Goal: Check status: Check status

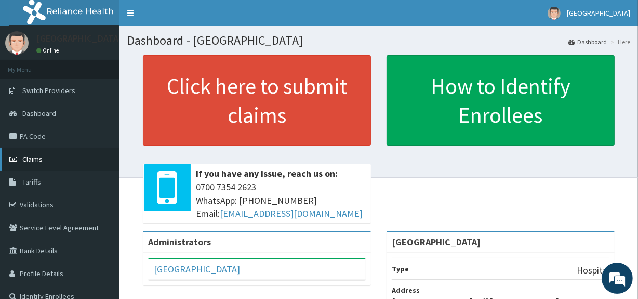
click at [58, 163] on link "Claims" at bounding box center [60, 159] width 120 height 23
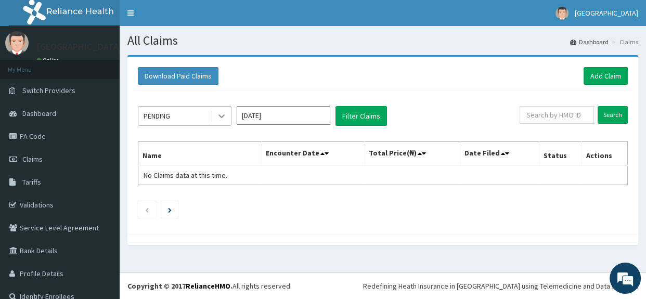
click at [218, 116] on icon at bounding box center [221, 116] width 10 height 10
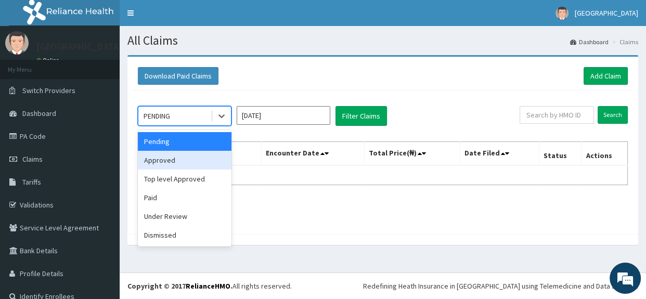
click at [197, 157] on div "Approved" at bounding box center [185, 160] width 94 height 19
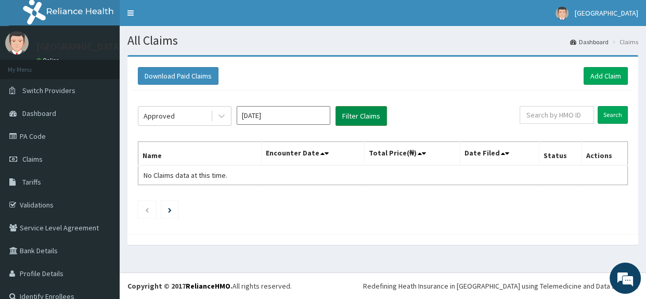
click at [365, 115] on button "Filter Claims" at bounding box center [360, 116] width 51 height 20
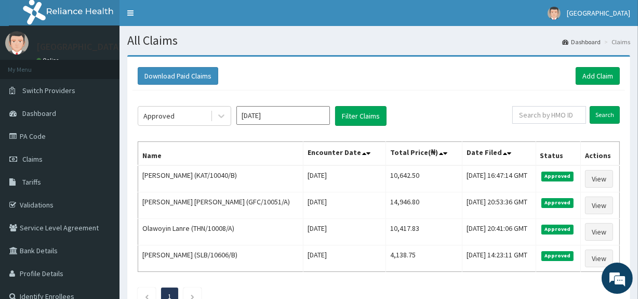
click at [445, 85] on div "Download Paid Claims Add Claim" at bounding box center [379, 76] width 493 height 29
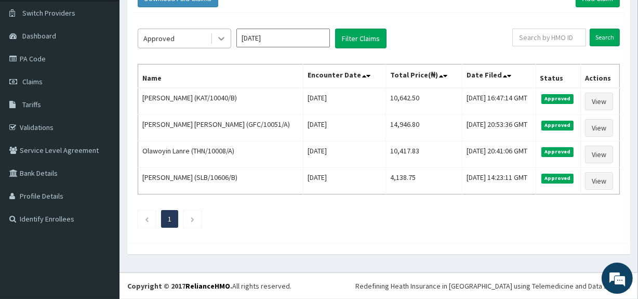
click at [216, 33] on icon at bounding box center [221, 38] width 10 height 10
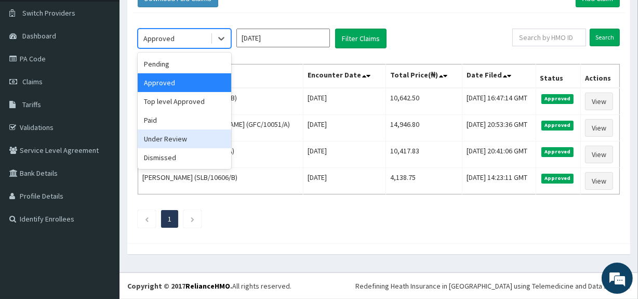
click at [190, 129] on div "Under Review" at bounding box center [185, 138] width 94 height 19
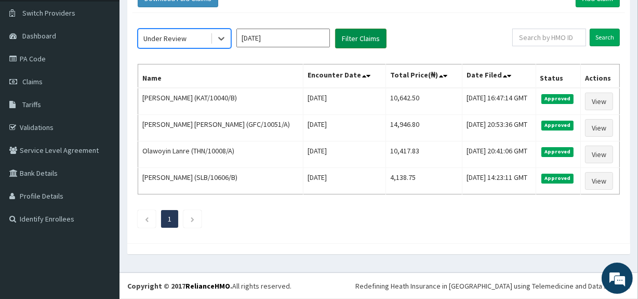
click at [343, 29] on button "Filter Claims" at bounding box center [360, 39] width 51 height 20
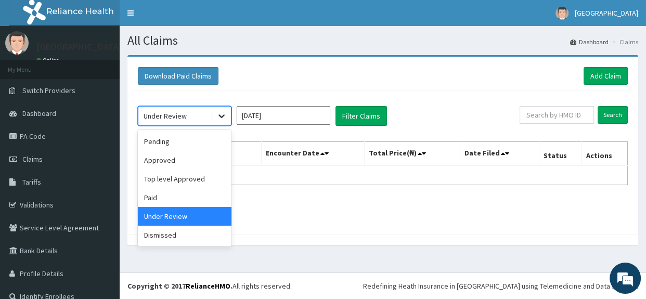
click at [214, 119] on div at bounding box center [221, 116] width 19 height 19
click at [186, 183] on div "Top level Approved" at bounding box center [185, 178] width 94 height 19
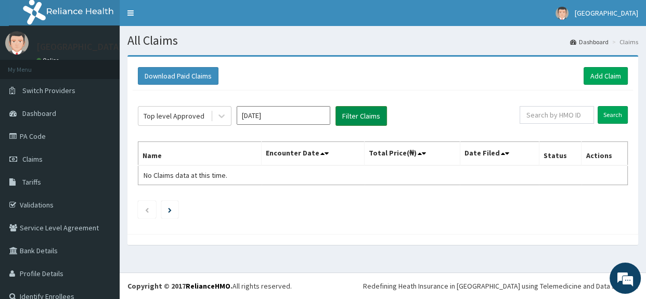
click at [361, 114] on button "Filter Claims" at bounding box center [360, 116] width 51 height 20
click at [230, 109] on div at bounding box center [221, 116] width 19 height 19
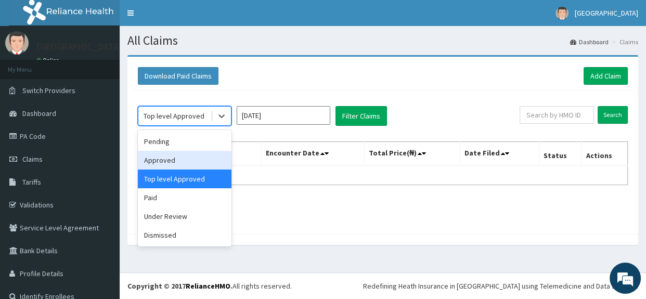
click at [188, 162] on div "Approved" at bounding box center [185, 160] width 94 height 19
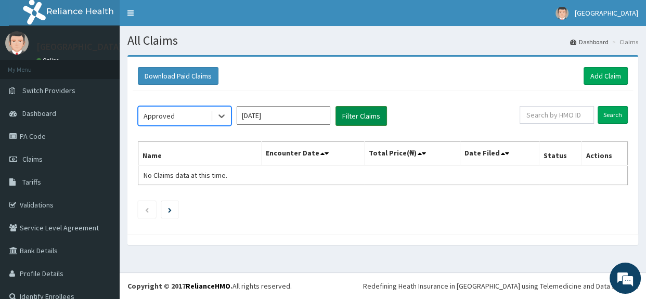
click at [355, 117] on button "Filter Claims" at bounding box center [360, 116] width 51 height 20
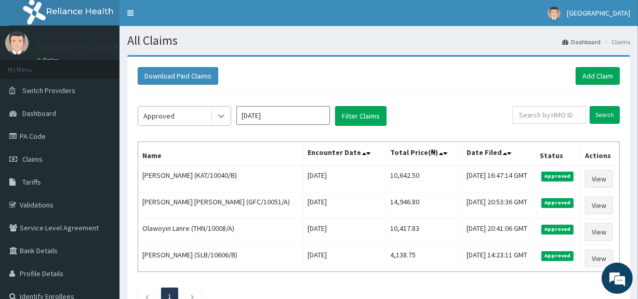
click at [223, 108] on div at bounding box center [221, 116] width 19 height 19
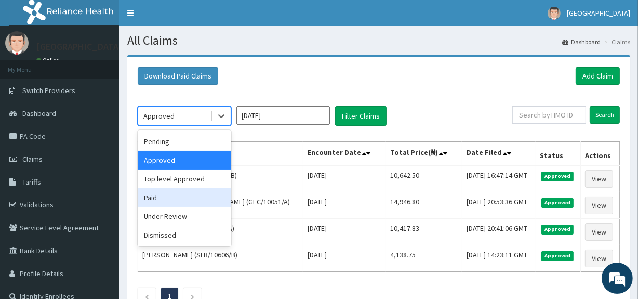
click at [175, 194] on div "Paid" at bounding box center [185, 197] width 94 height 19
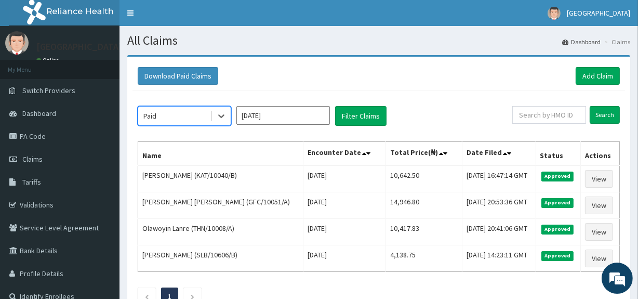
click at [270, 135] on div "option Paid, selected. Select is focused ,type to refine list, press Down to op…" at bounding box center [379, 202] width 493 height 225
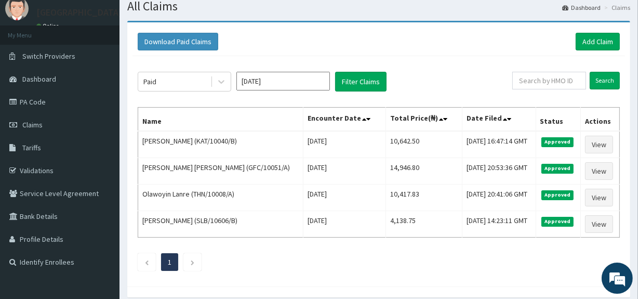
scroll to position [37, 0]
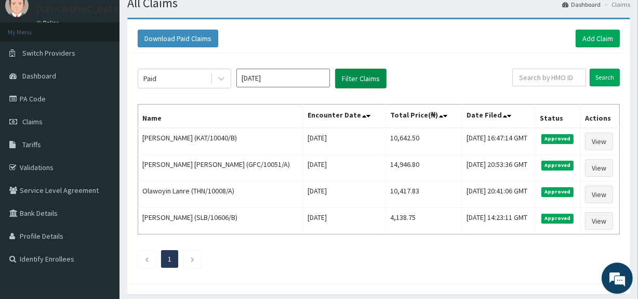
click at [346, 73] on button "Filter Claims" at bounding box center [360, 79] width 51 height 20
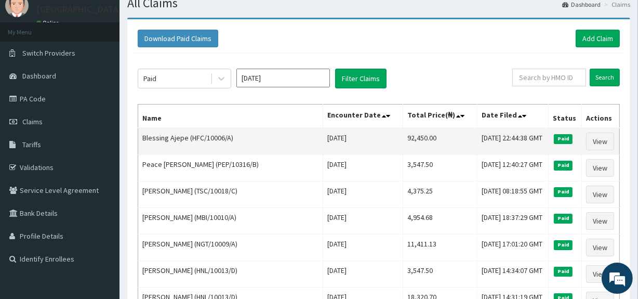
click at [187, 137] on td "Blessing Ajepe (HFC/10006/A)" at bounding box center [230, 141] width 185 height 27
click at [191, 137] on td "Blessing Ajepe (HFC/10006/A)" at bounding box center [230, 141] width 185 height 27
drag, startPoint x: 192, startPoint y: 137, endPoint x: 207, endPoint y: 137, distance: 15.1
click at [207, 137] on td "Blessing Ajepe (HFC/10006/A)" at bounding box center [230, 141] width 185 height 27
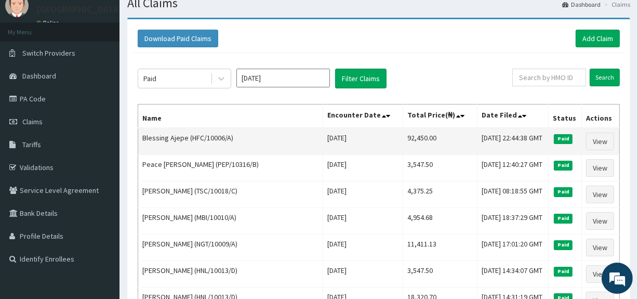
click at [190, 137] on td "Blessing Ajepe (HFC/10006/A)" at bounding box center [230, 141] width 185 height 27
click at [178, 141] on td "Blessing Ajepe (HFC/10006/A)" at bounding box center [230, 141] width 185 height 27
click at [190, 137] on td "Blessing Ajepe (HFC/10006/A)" at bounding box center [230, 141] width 185 height 27
drag, startPoint x: 191, startPoint y: 137, endPoint x: 198, endPoint y: 136, distance: 6.8
drag, startPoint x: 190, startPoint y: 136, endPoint x: 228, endPoint y: 140, distance: 38.6
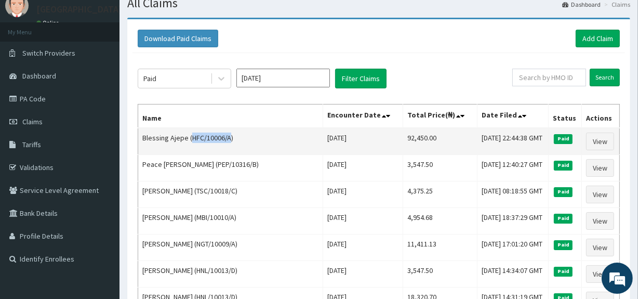
click at [228, 140] on td "Blessing Ajepe (HFC/10006/A)" at bounding box center [230, 141] width 185 height 27
copy td "HFC/10006/A"
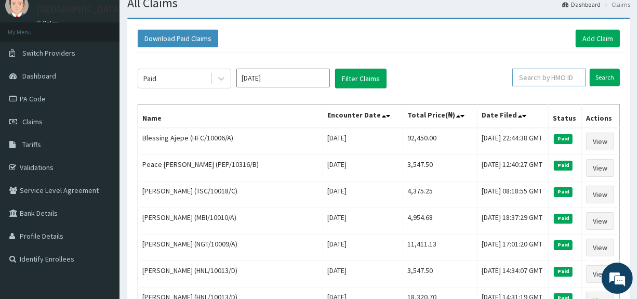
click at [534, 83] on input "text" at bounding box center [550, 78] width 74 height 18
paste input "HFC/10006/A"
type input "HFC/10006/A"
click at [607, 76] on input "Search" at bounding box center [605, 78] width 30 height 18
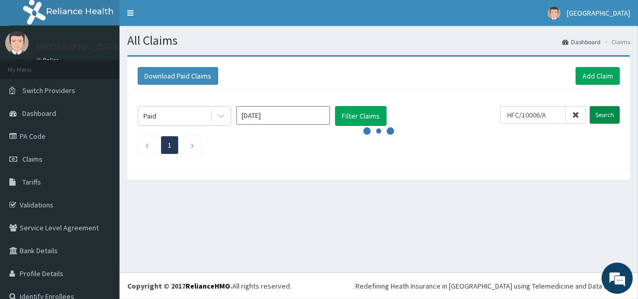
scroll to position [0, 0]
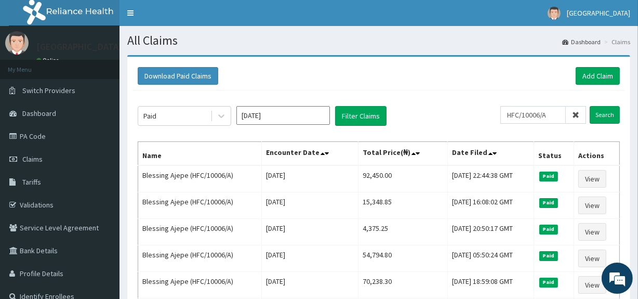
click at [442, 71] on div "Download Paid Claims Add Claim" at bounding box center [379, 76] width 482 height 18
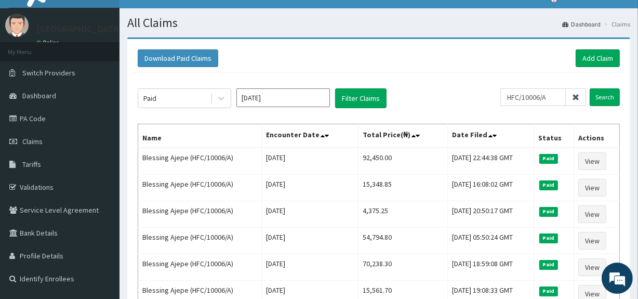
scroll to position [19, 0]
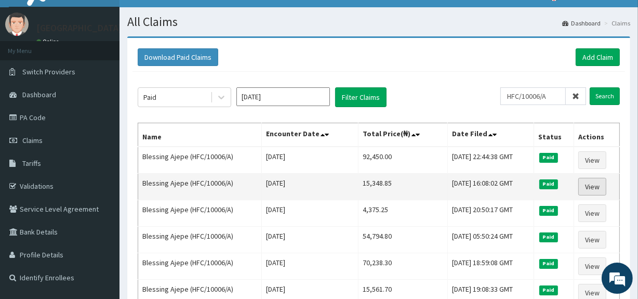
click at [593, 180] on link "View" at bounding box center [593, 187] width 28 height 18
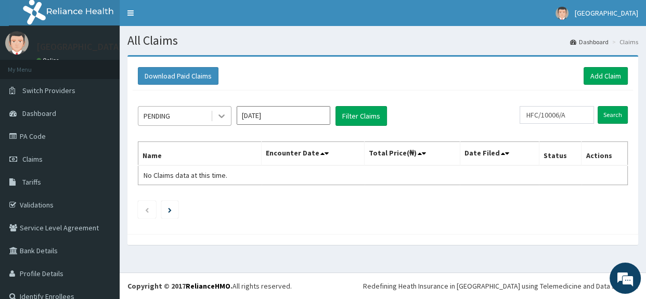
click at [221, 118] on icon at bounding box center [221, 116] width 10 height 10
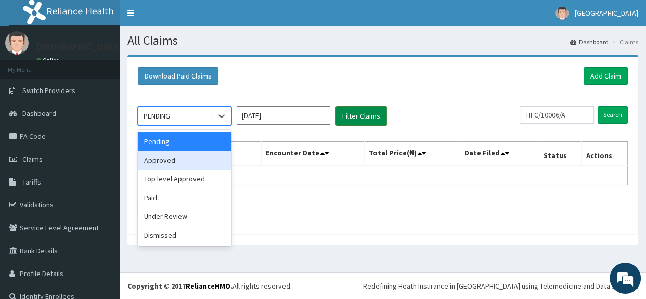
click at [369, 117] on button "Filter Claims" at bounding box center [360, 116] width 51 height 20
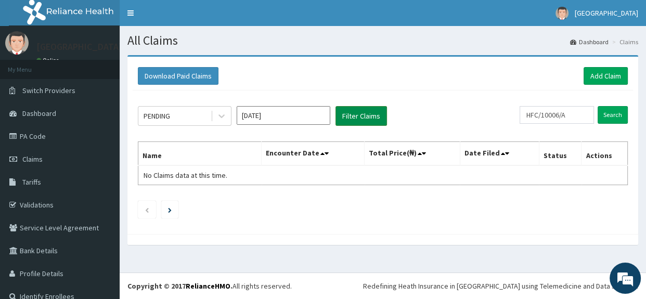
click at [364, 114] on button "Filter Claims" at bounding box center [360, 116] width 51 height 20
click at [225, 114] on icon at bounding box center [221, 116] width 10 height 10
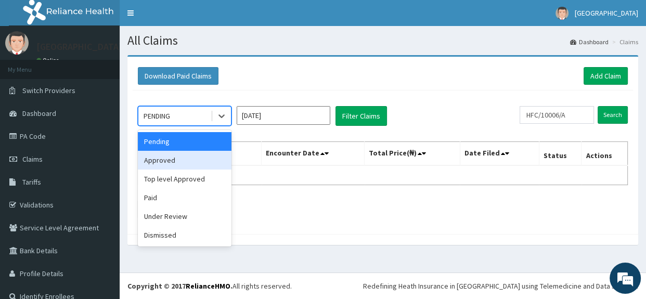
drag, startPoint x: 195, startPoint y: 170, endPoint x: 190, endPoint y: 161, distance: 10.0
click at [190, 161] on div "Pending Approved Top level Approved Paid Under Review Dismissed" at bounding box center [185, 188] width 94 height 116
click at [190, 161] on div "Approved" at bounding box center [185, 160] width 94 height 19
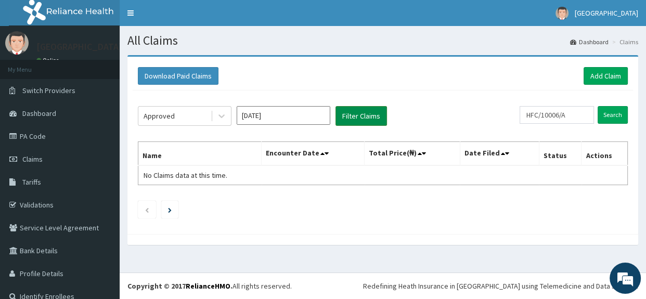
click at [361, 113] on button "Filter Claims" at bounding box center [360, 116] width 51 height 20
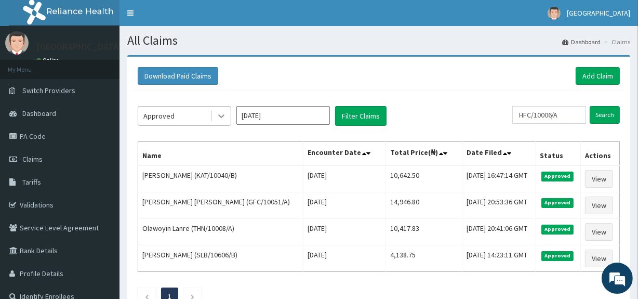
click at [224, 119] on icon at bounding box center [221, 116] width 10 height 10
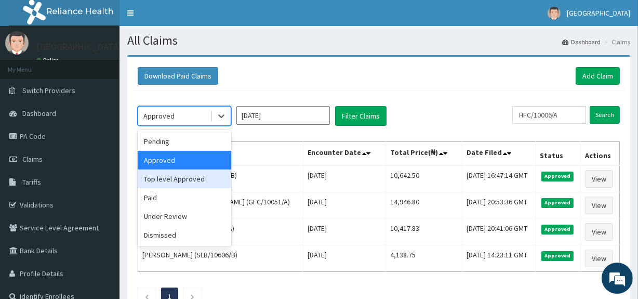
click at [201, 179] on div "Top level Approved" at bounding box center [185, 178] width 94 height 19
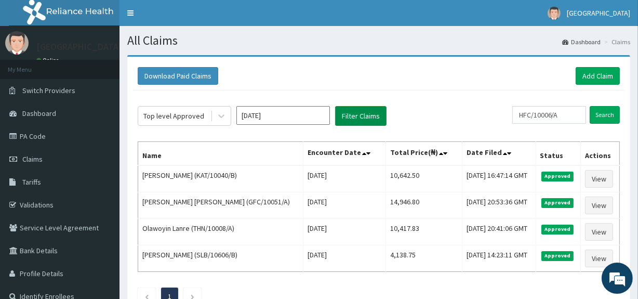
click at [362, 117] on button "Filter Claims" at bounding box center [360, 116] width 51 height 20
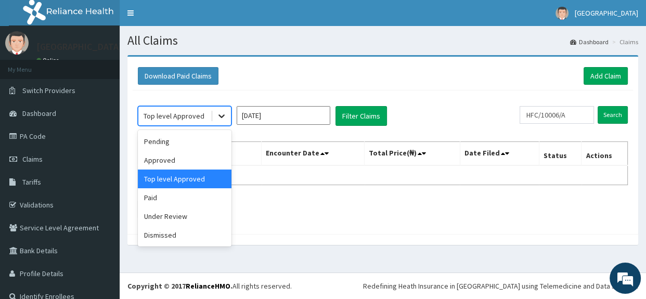
click at [217, 123] on div at bounding box center [221, 116] width 19 height 19
click at [199, 217] on div "Under Review" at bounding box center [185, 216] width 94 height 19
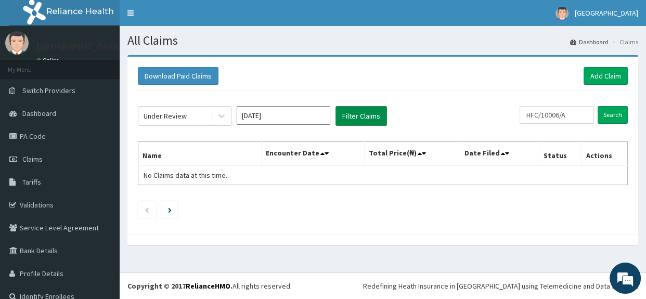
click at [369, 117] on button "Filter Claims" at bounding box center [360, 116] width 51 height 20
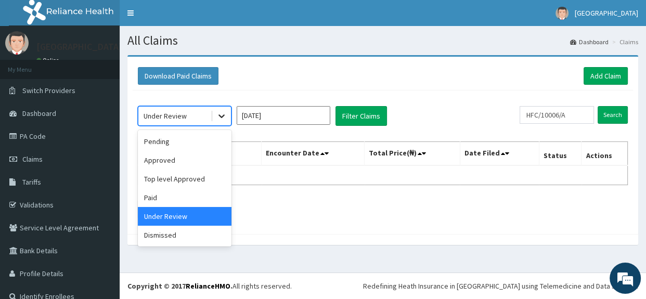
click at [223, 116] on icon at bounding box center [221, 116] width 10 height 10
click at [191, 237] on div "Dismissed" at bounding box center [185, 235] width 94 height 19
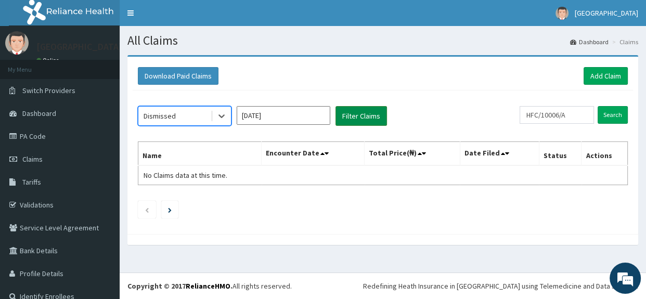
click at [355, 118] on button "Filter Claims" at bounding box center [360, 116] width 51 height 20
click at [222, 113] on icon at bounding box center [221, 116] width 10 height 10
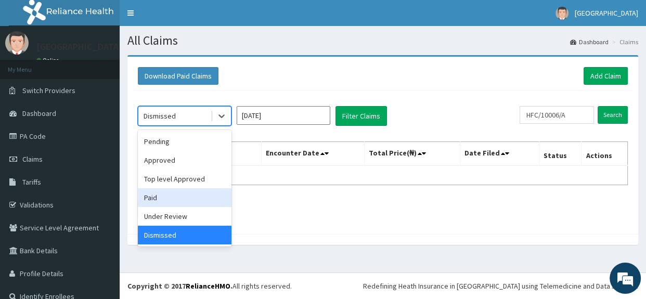
click at [192, 196] on div "Paid" at bounding box center [185, 197] width 94 height 19
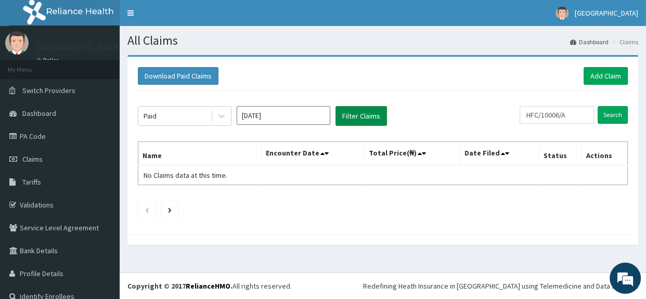
click at [364, 114] on button "Filter Claims" at bounding box center [360, 116] width 51 height 20
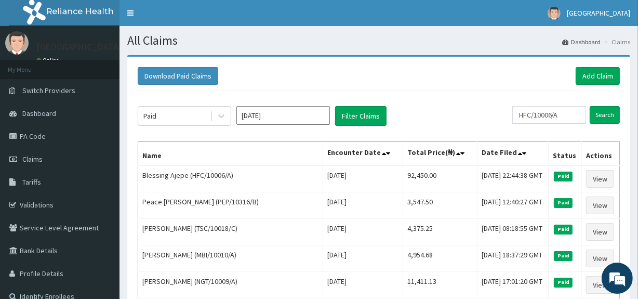
click at [608, 115] on input "Search" at bounding box center [605, 115] width 30 height 18
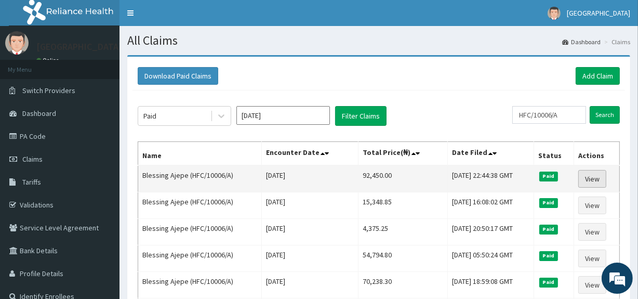
click at [594, 182] on link "View" at bounding box center [593, 179] width 28 height 18
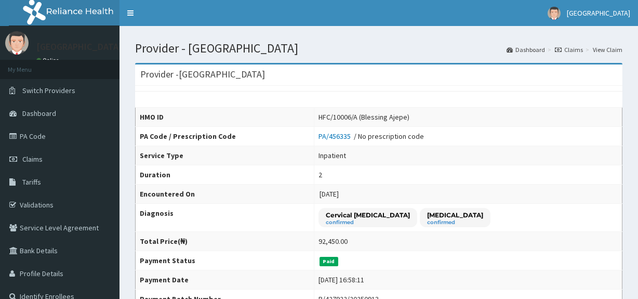
click at [469, 170] on td "2" at bounding box center [469, 174] width 308 height 19
click at [31, 140] on link "PA Code" at bounding box center [60, 136] width 120 height 23
